Goal: Task Accomplishment & Management: Manage account settings

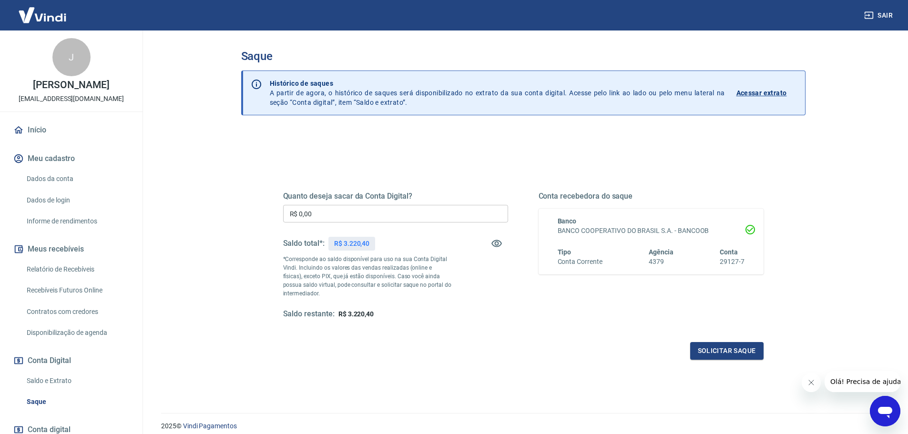
click at [377, 219] on input "R$ 0,00" at bounding box center [395, 214] width 225 height 18
click at [352, 245] on p "R$ 3.220,40" at bounding box center [351, 244] width 35 height 10
copy p "3.220,40"
click at [360, 214] on input "R$ 0,00" at bounding box center [395, 214] width 225 height 18
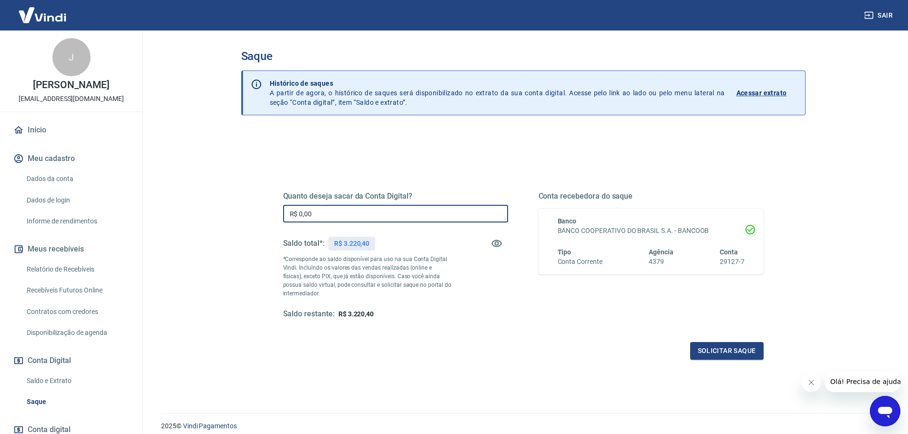
paste input "3.220,4"
type input "R$ 3.220,40"
click at [767, 360] on div "Quanto deseja sacar da Conta Digital? R$ 3.220,40 ​ Saldo total*: R$ 3.220,40 *…" at bounding box center [524, 261] width 504 height 222
click at [739, 349] on button "Solicitar saque" at bounding box center [726, 351] width 73 height 18
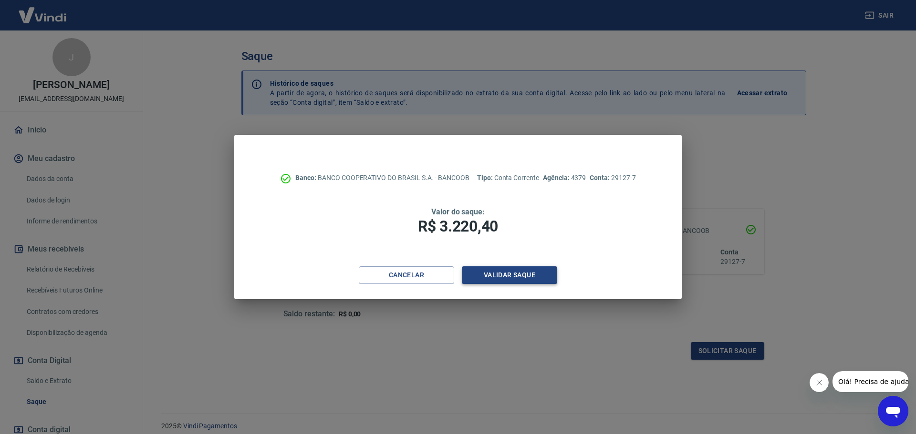
click at [530, 270] on button "Validar saque" at bounding box center [509, 276] width 95 height 18
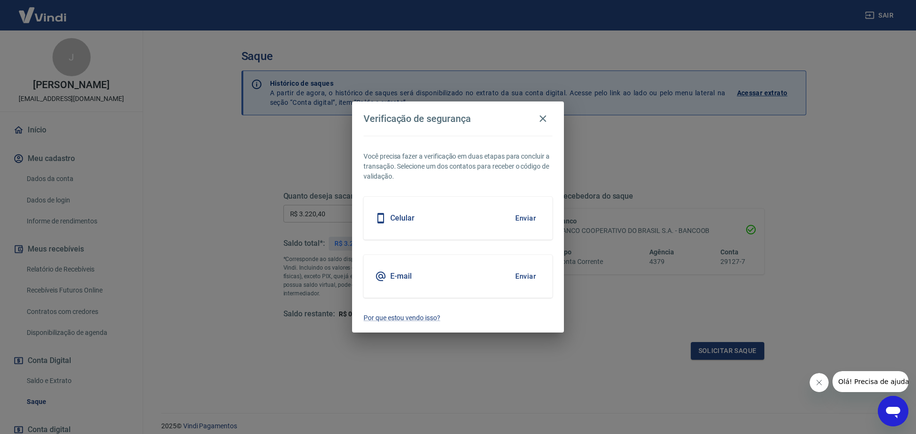
click at [526, 278] on button "Enviar" at bounding box center [525, 277] width 31 height 20
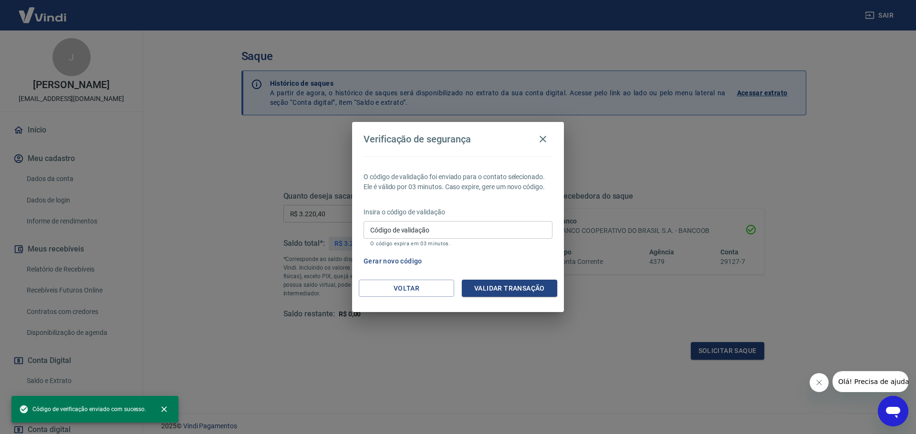
click at [525, 221] on input "Código de validação" at bounding box center [457, 230] width 189 height 18
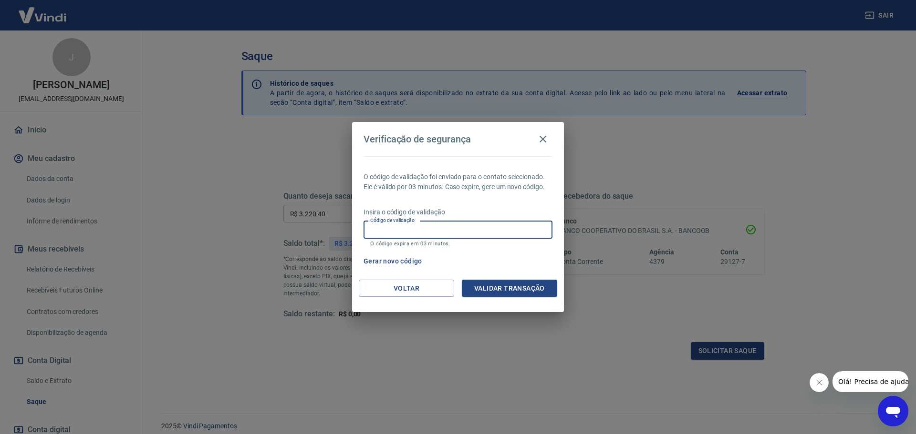
click at [400, 258] on button "Gerar novo código" at bounding box center [393, 262] width 66 height 18
click at [400, 288] on button "Voltar" at bounding box center [406, 289] width 95 height 18
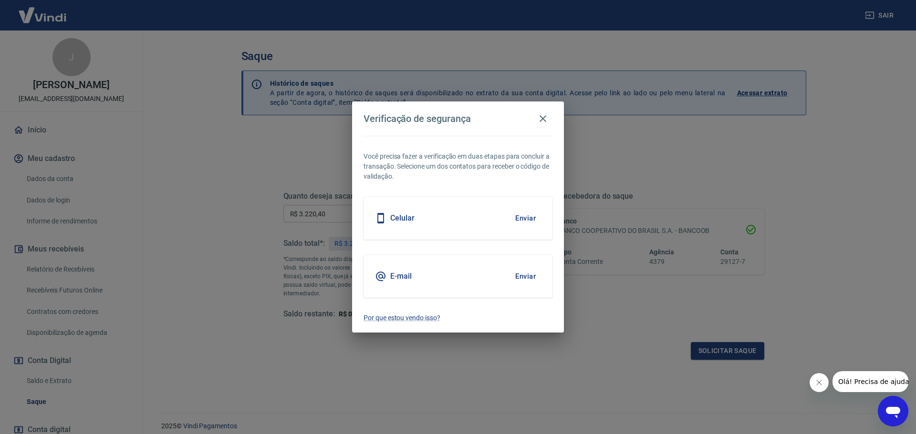
click at [532, 215] on button "Enviar" at bounding box center [525, 218] width 31 height 20
